Goal: Task Accomplishment & Management: Use online tool/utility

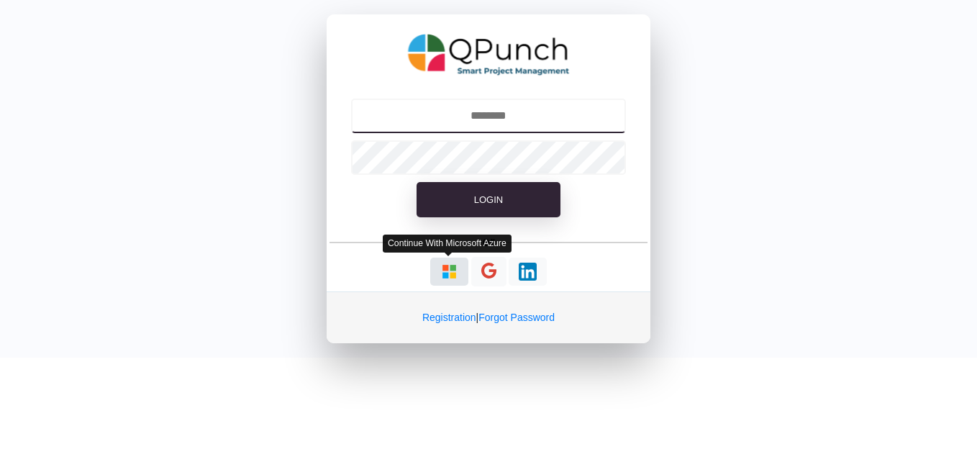
type input "**********"
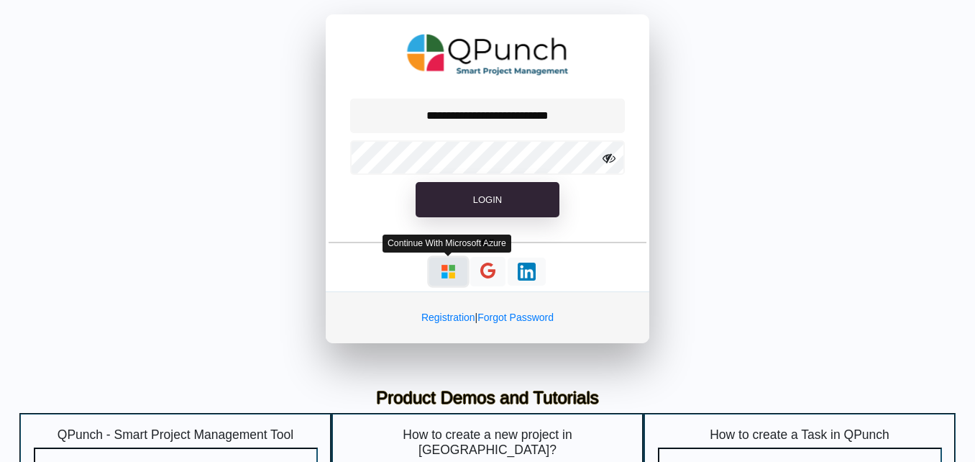
click at [455, 276] on img "button" at bounding box center [449, 272] width 18 height 18
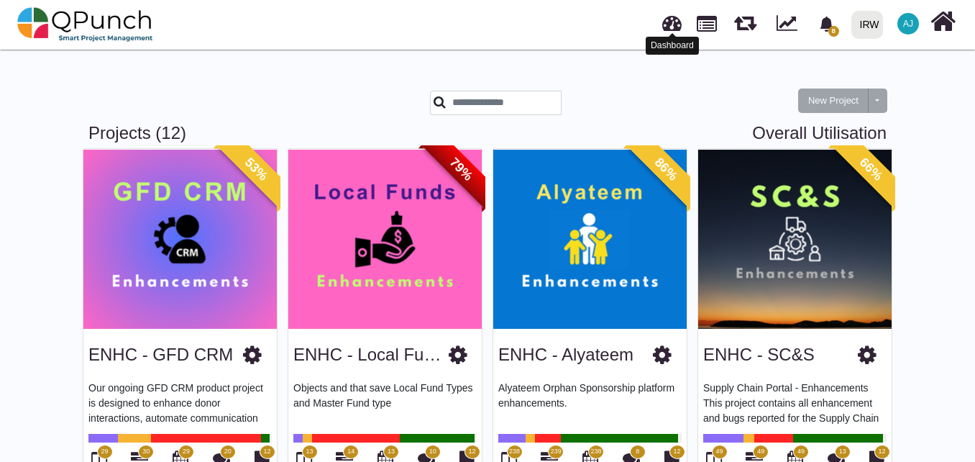
click at [675, 30] on link at bounding box center [671, 21] width 19 height 24
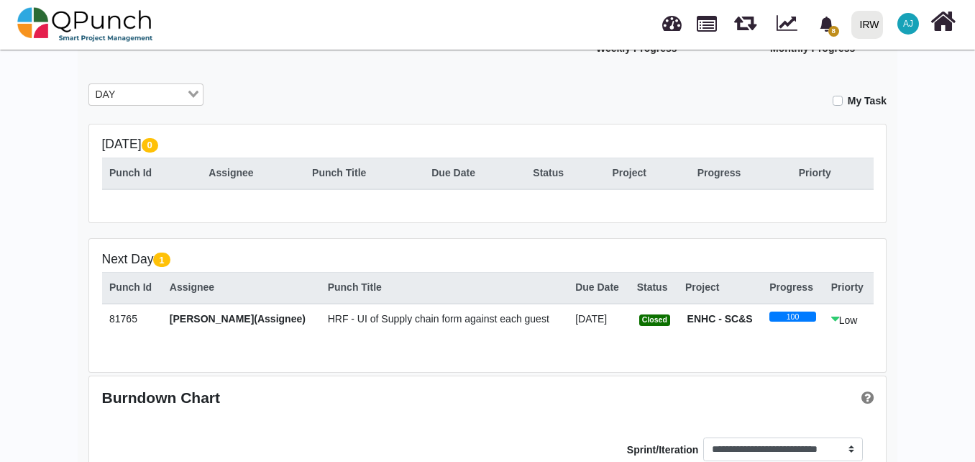
scroll to position [232, 0]
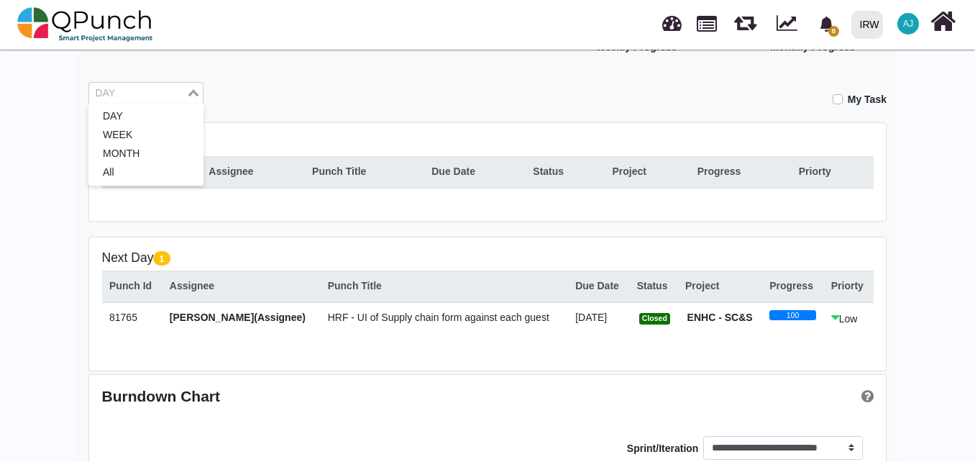
click at [165, 92] on input "Search for option" at bounding box center [138, 94] width 94 height 16
click at [167, 148] on li "MONTH" at bounding box center [145, 154] width 115 height 19
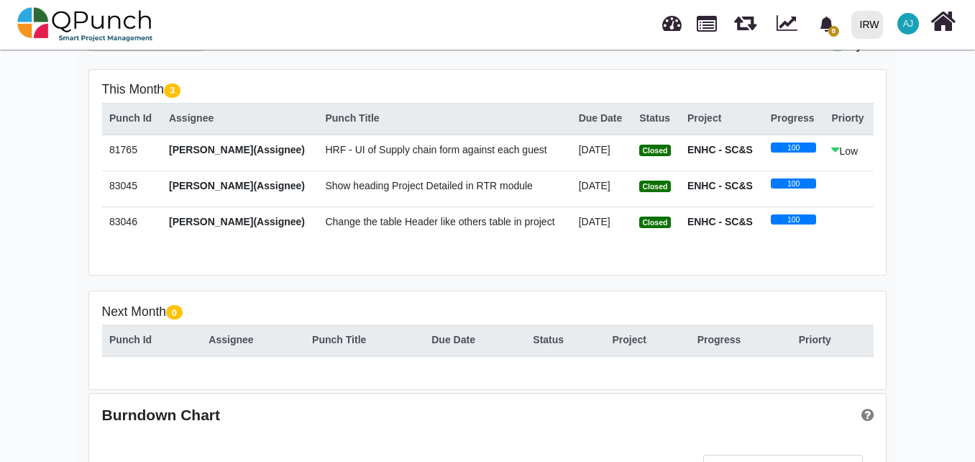
scroll to position [251, 0]
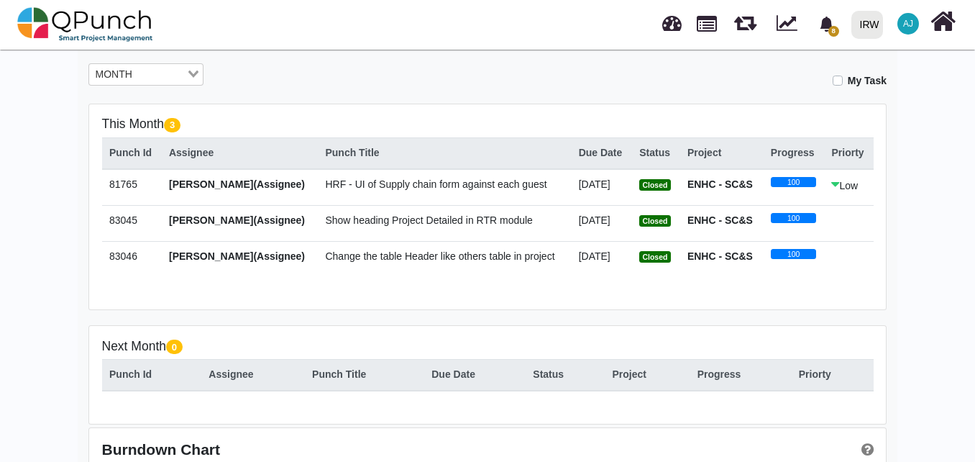
click at [493, 181] on span "HRF - UI of Supply chain form against each guest" at bounding box center [436, 184] width 222 height 12
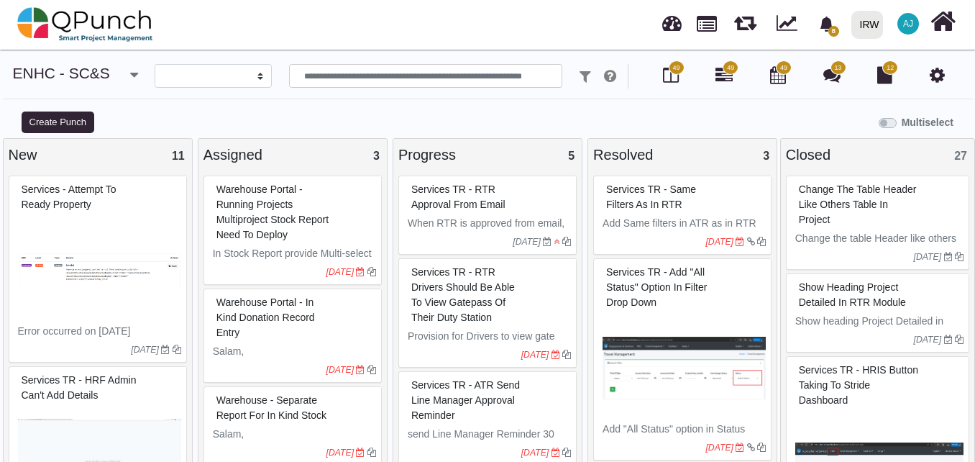
select select
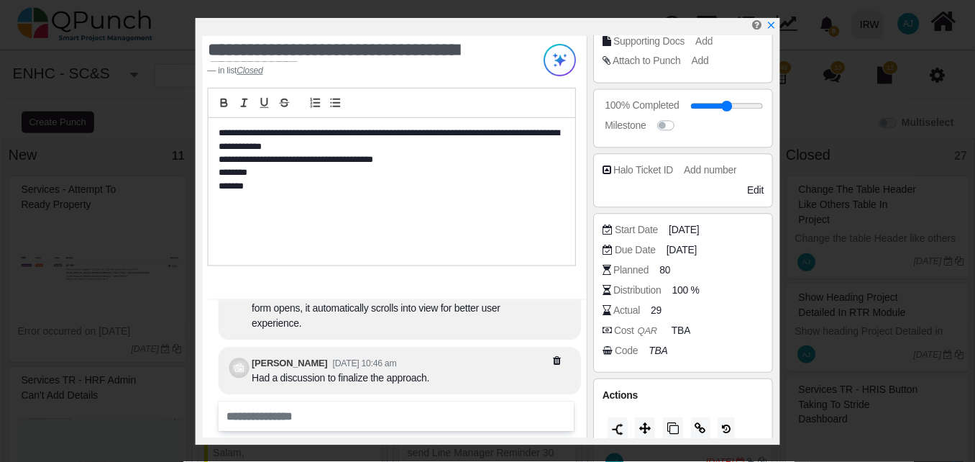
scroll to position [232, 0]
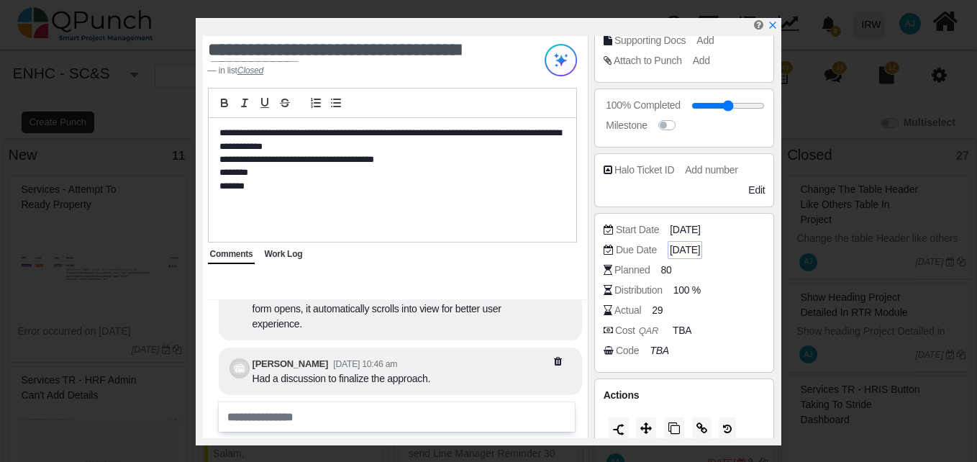
click at [687, 251] on span "[DATE]" at bounding box center [685, 249] width 30 height 15
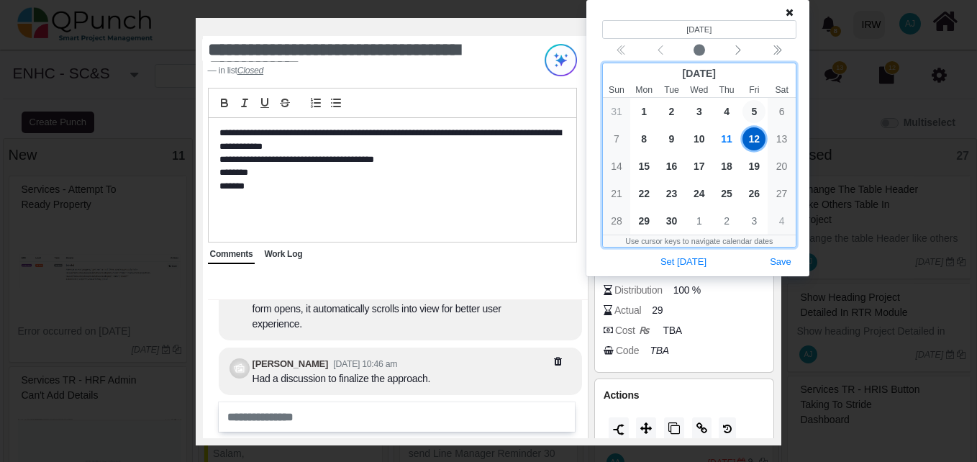
click at [753, 109] on span "5" at bounding box center [753, 111] width 23 height 23
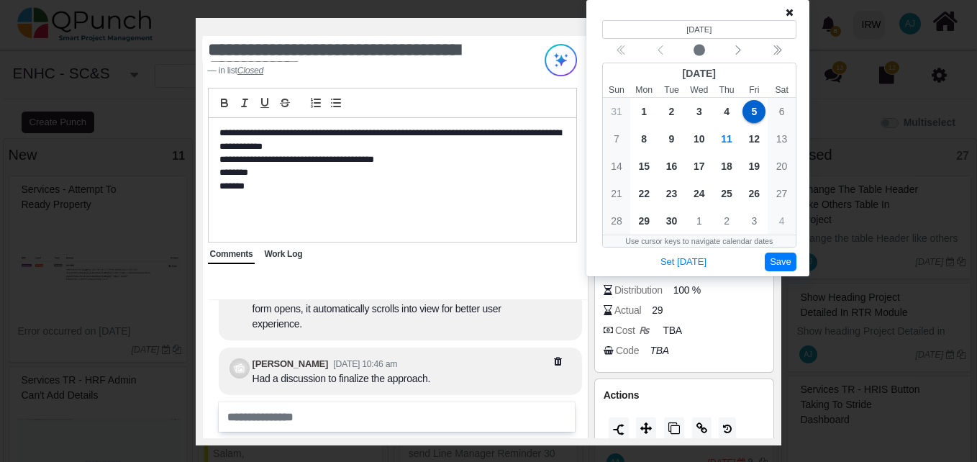
click at [782, 268] on button "Save" at bounding box center [781, 261] width 32 height 19
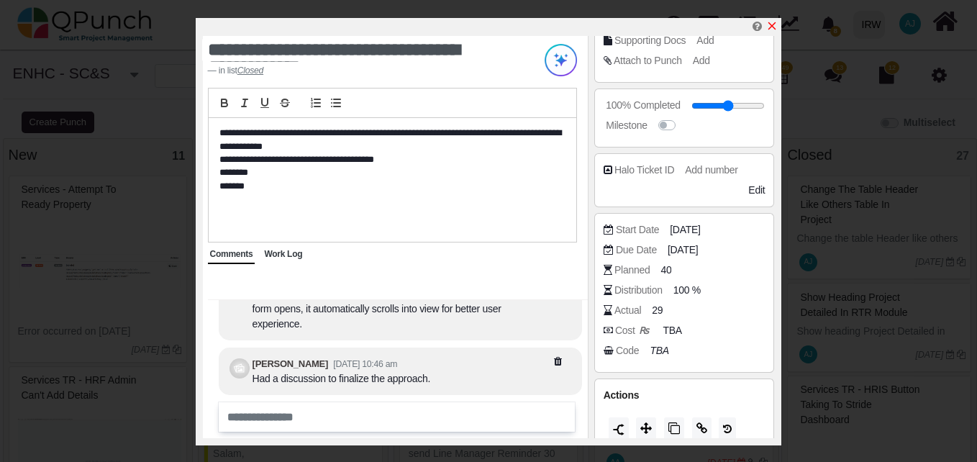
click at [773, 24] on icon "x" at bounding box center [772, 26] width 12 height 12
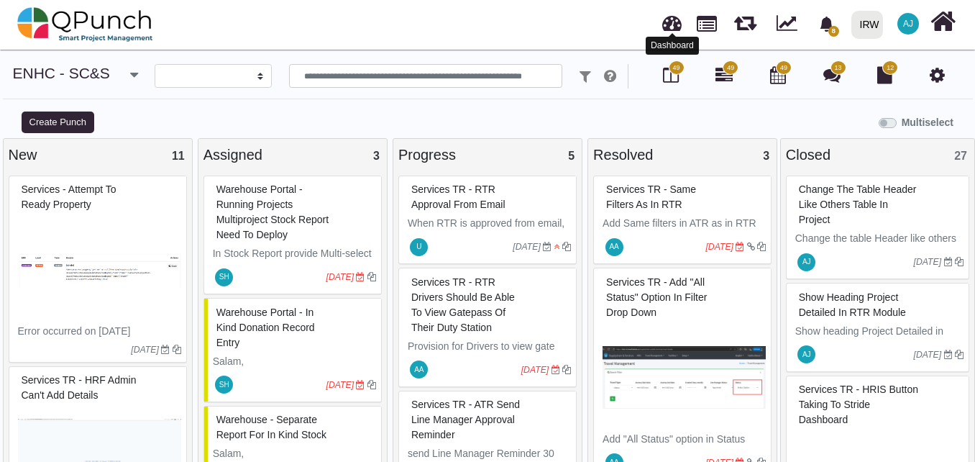
click at [678, 24] on link at bounding box center [671, 21] width 19 height 24
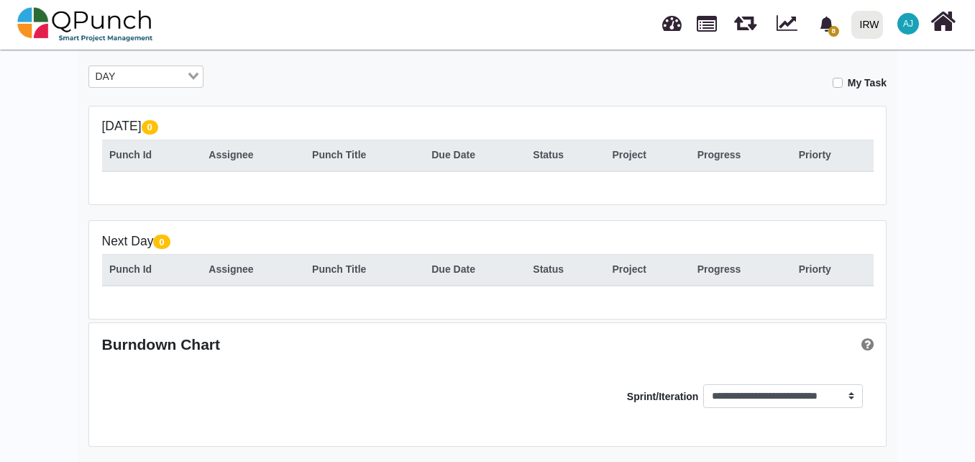
scroll to position [250, 0]
click at [171, 69] on input "Search for option" at bounding box center [138, 77] width 94 height 16
click at [160, 142] on li "MONTH" at bounding box center [145, 137] width 115 height 19
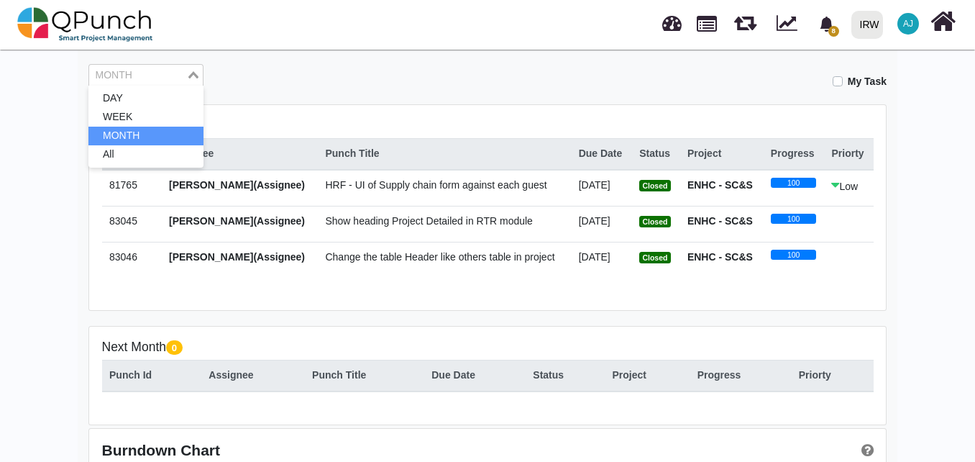
click at [174, 72] on input "Search for option" at bounding box center [138, 76] width 94 height 16
click at [166, 156] on li "All" at bounding box center [145, 154] width 115 height 19
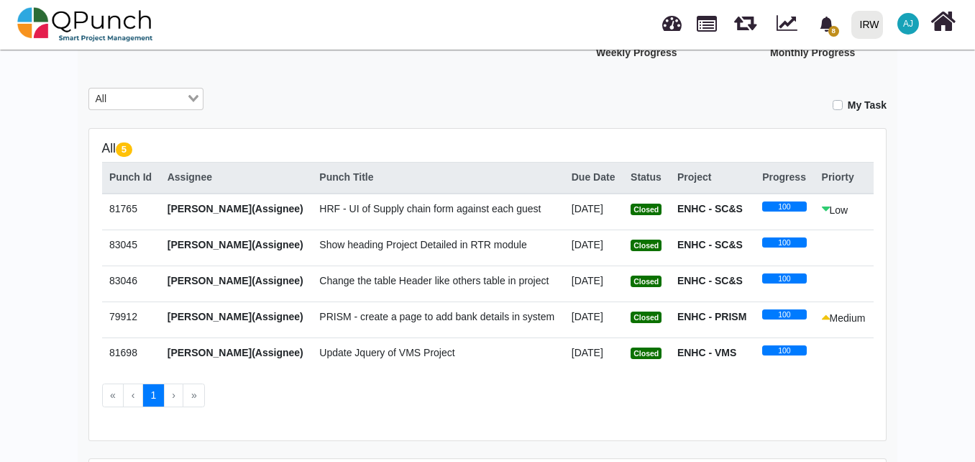
scroll to position [0, 0]
